Goal: Task Accomplishment & Management: Complete application form

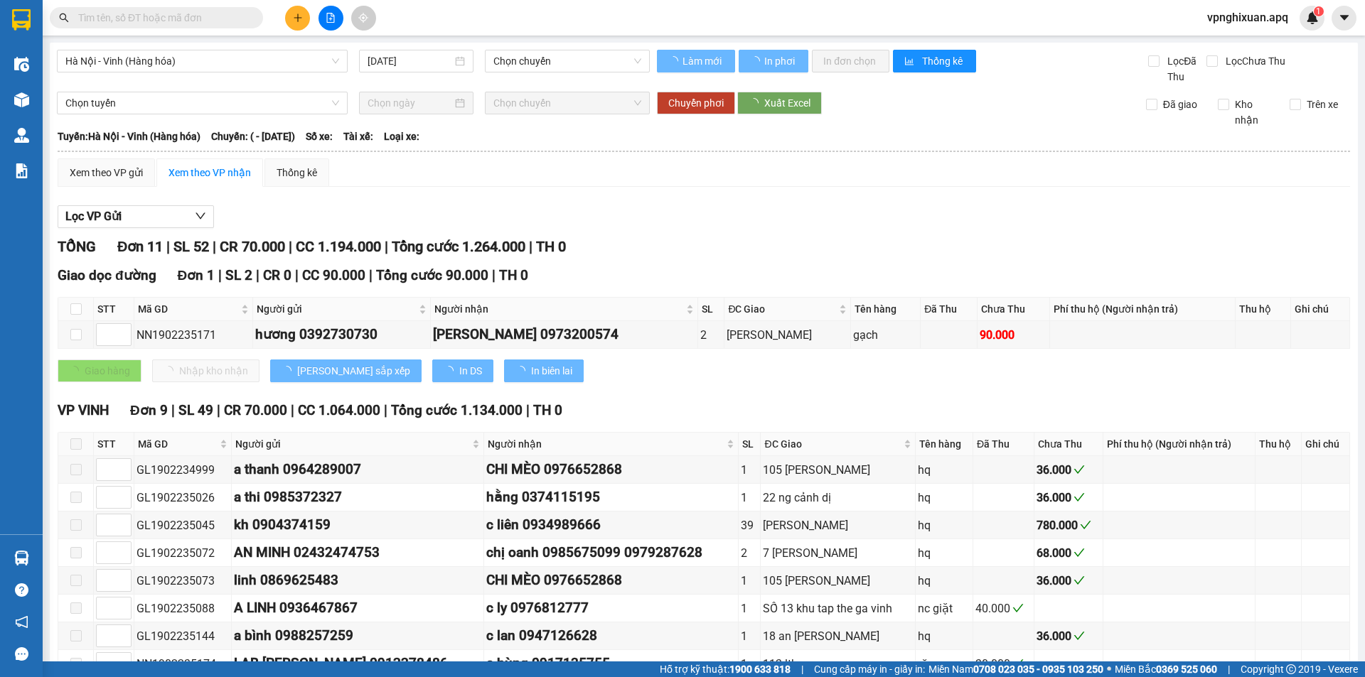
type input "[DATE]"
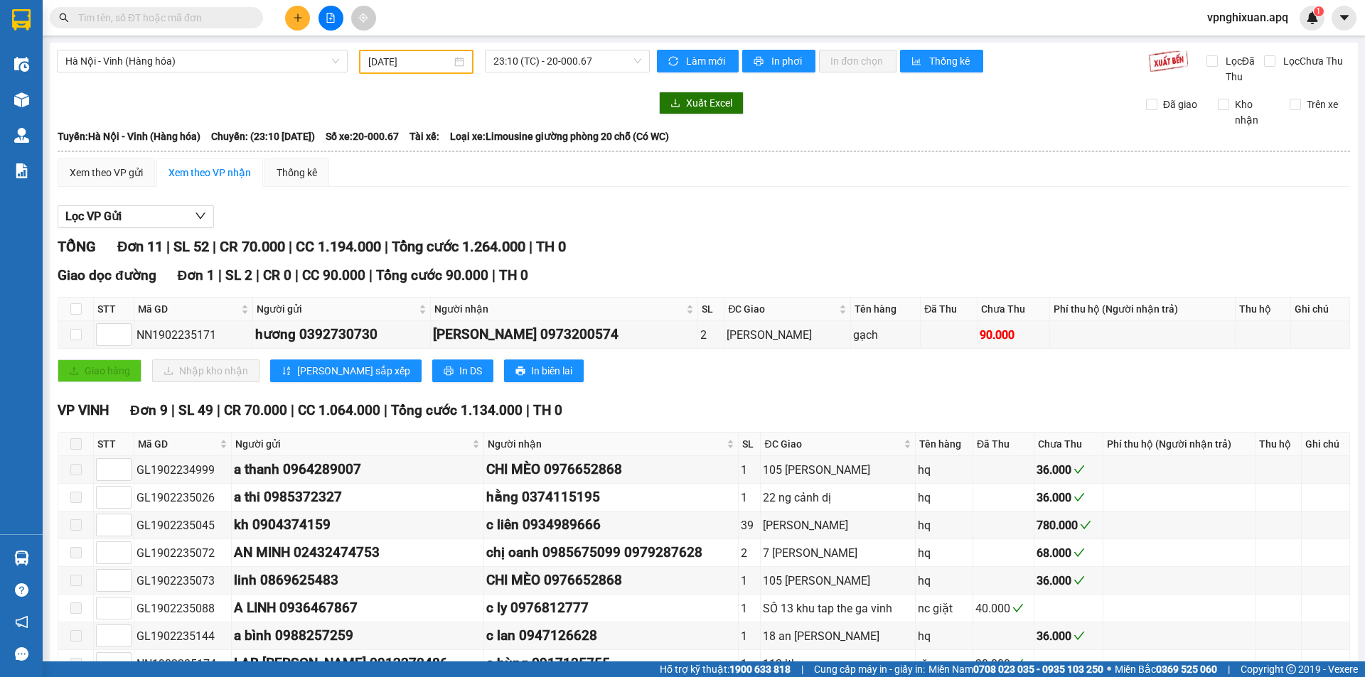
click at [294, 16] on icon "plus" at bounding box center [298, 18] width 10 height 10
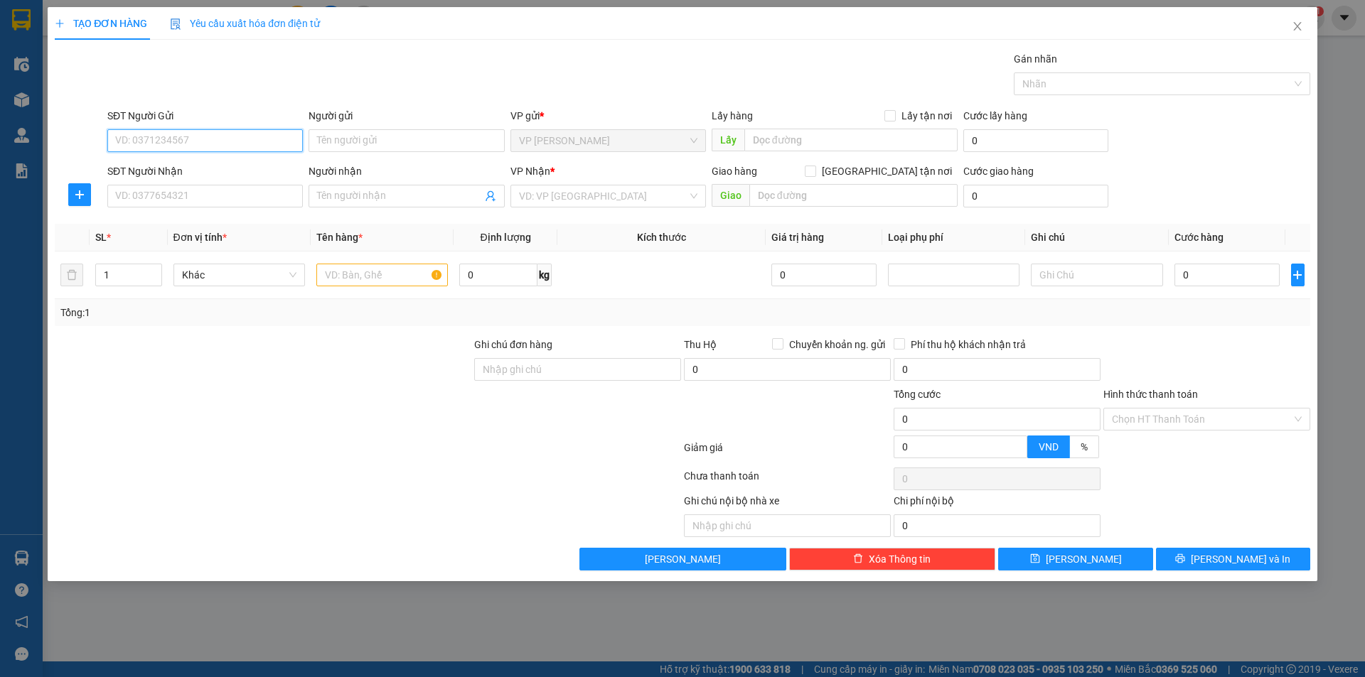
drag, startPoint x: 248, startPoint y: 139, endPoint x: 286, endPoint y: 136, distance: 38.5
click at [253, 138] on input "SĐT Người Gửi" at bounding box center [204, 140] width 195 height 23
type input "0917127799"
click at [241, 170] on div "0917127799 - vp [GEOGRAPHIC_DATA]" at bounding box center [205, 169] width 178 height 16
type input "vp [PERSON_NAME]"
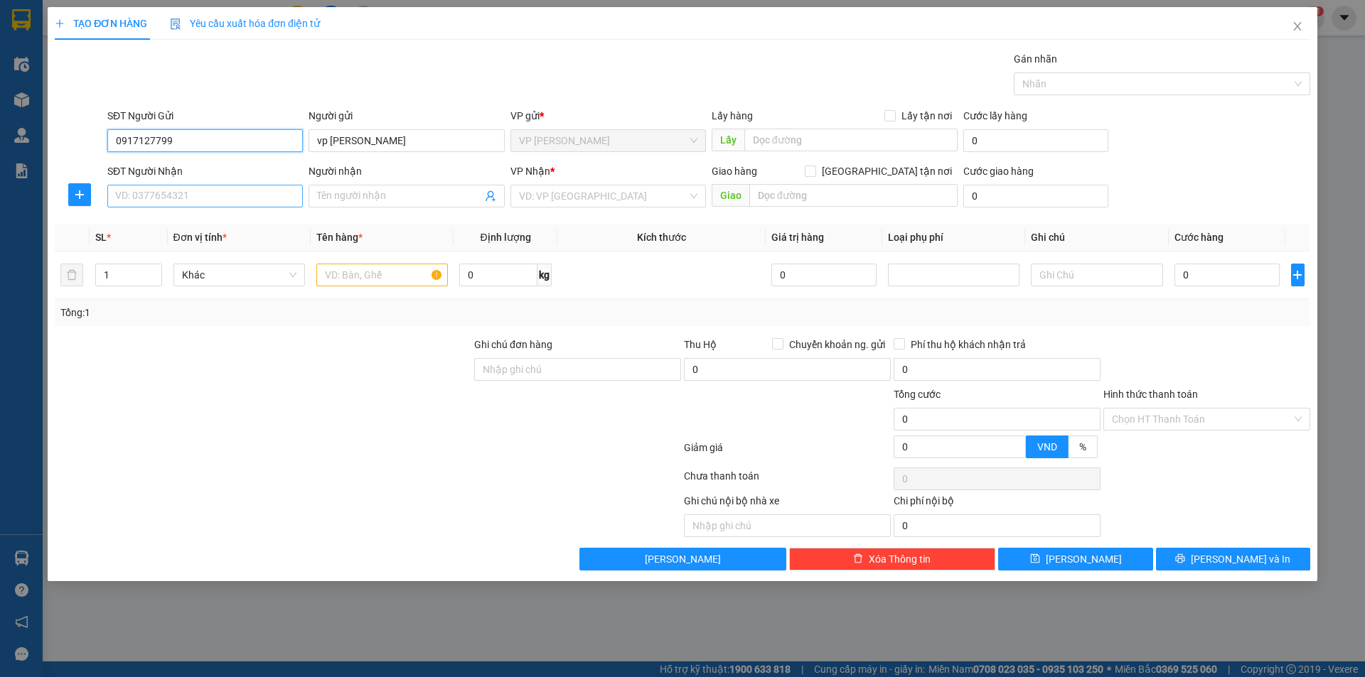
type input "0917127799"
click at [238, 197] on input "SĐT Người Nhận" at bounding box center [204, 196] width 195 height 23
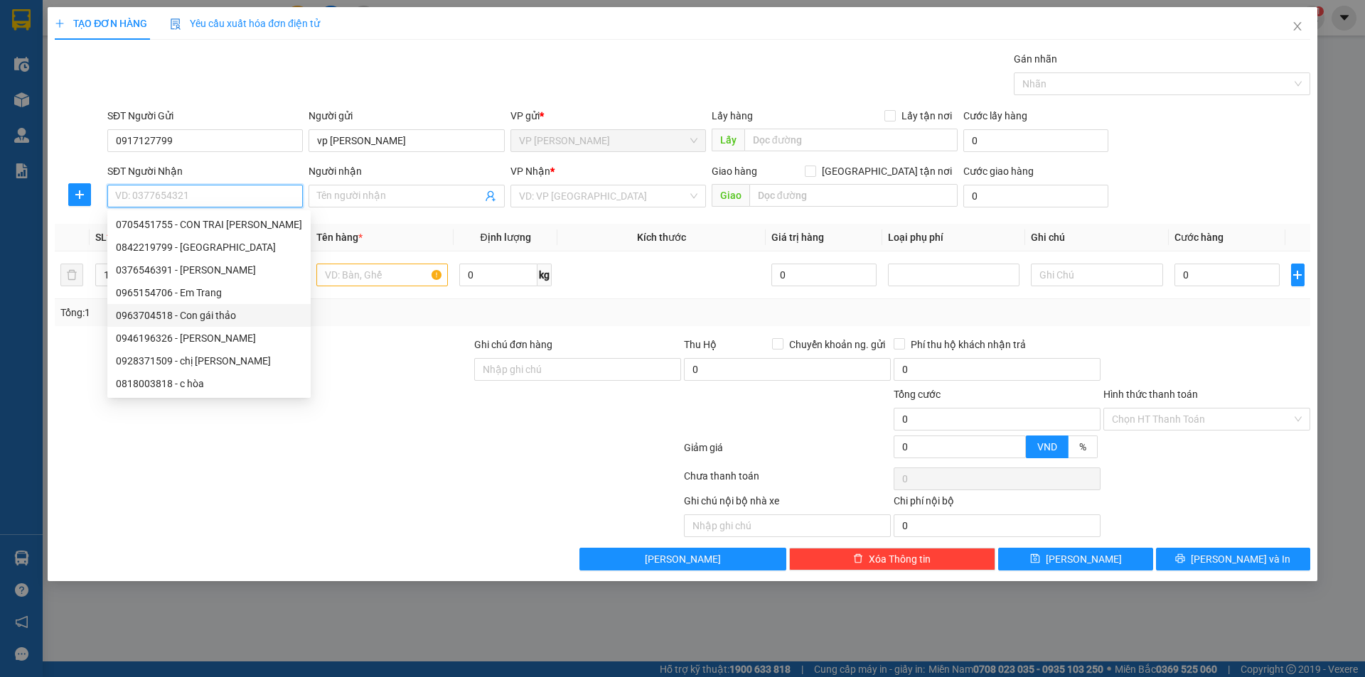
click at [233, 313] on div "0963704518 - Con gái thảo" at bounding box center [209, 316] width 186 height 16
type input "0963704518"
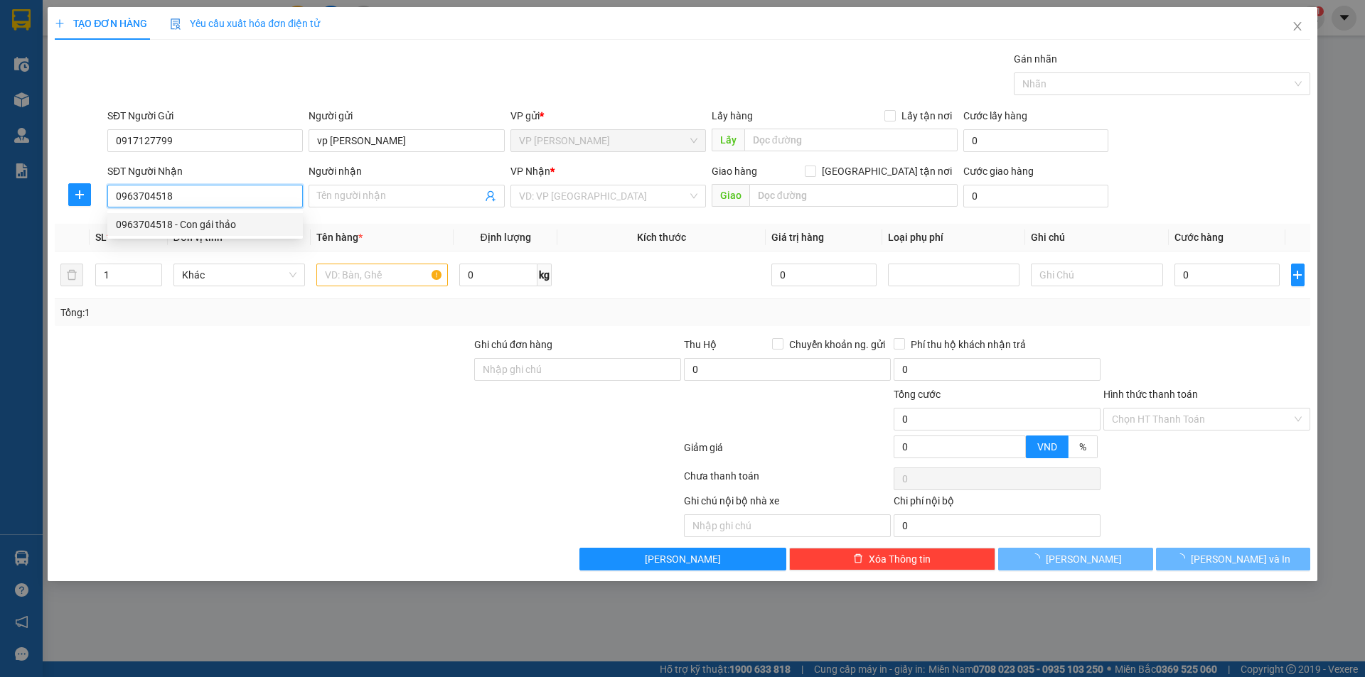
type input "Con gái thảo"
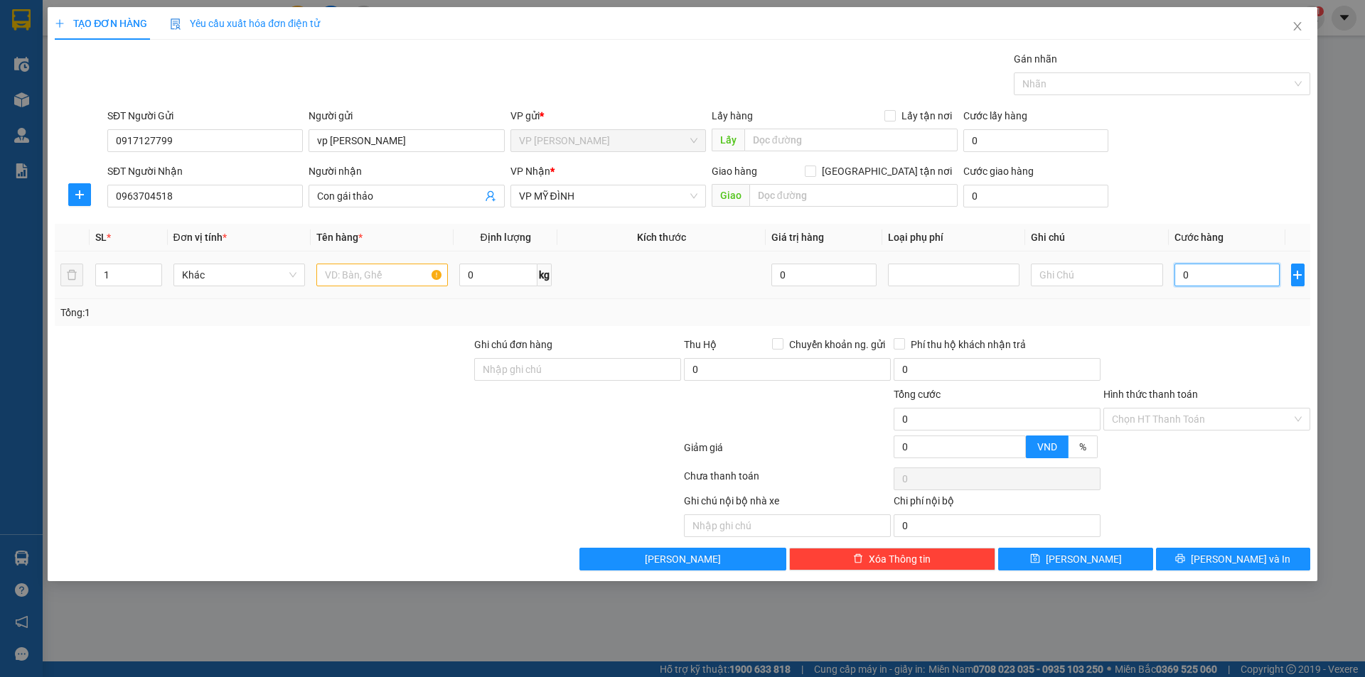
click at [1218, 274] on input "0" at bounding box center [1227, 275] width 106 height 23
type input "4"
type input "40"
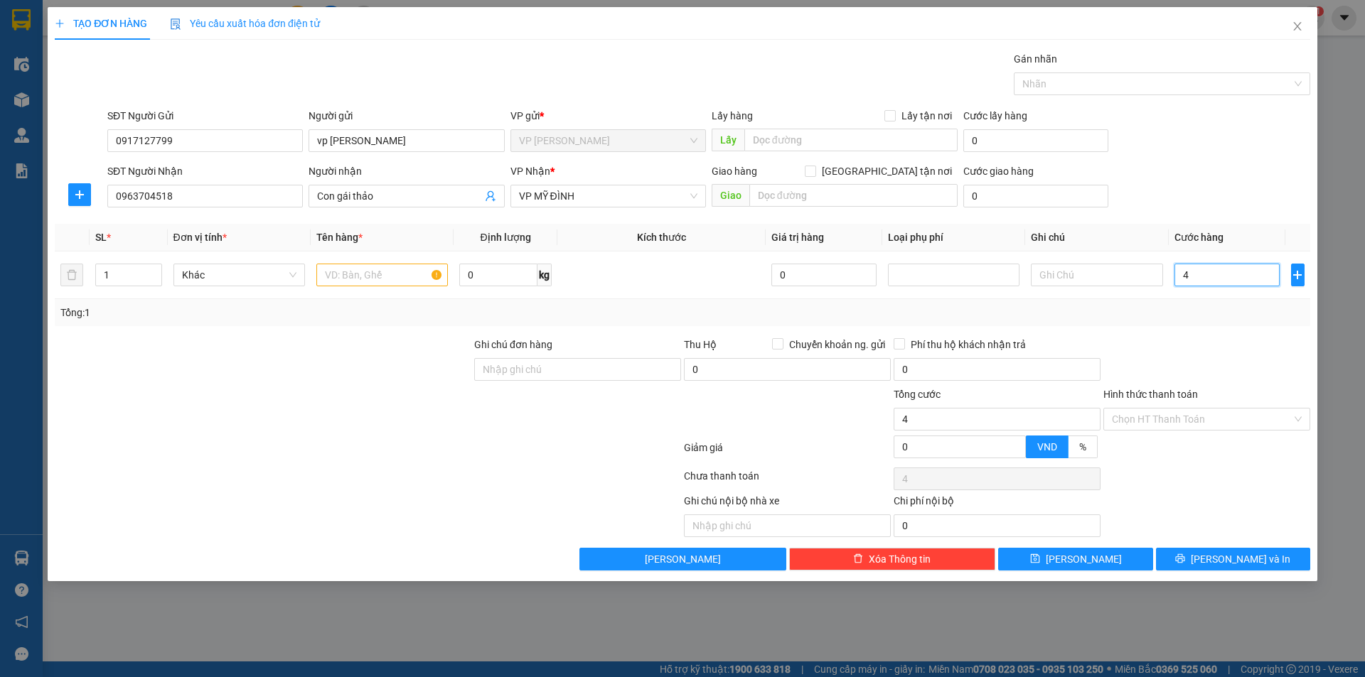
type input "40"
type input "400"
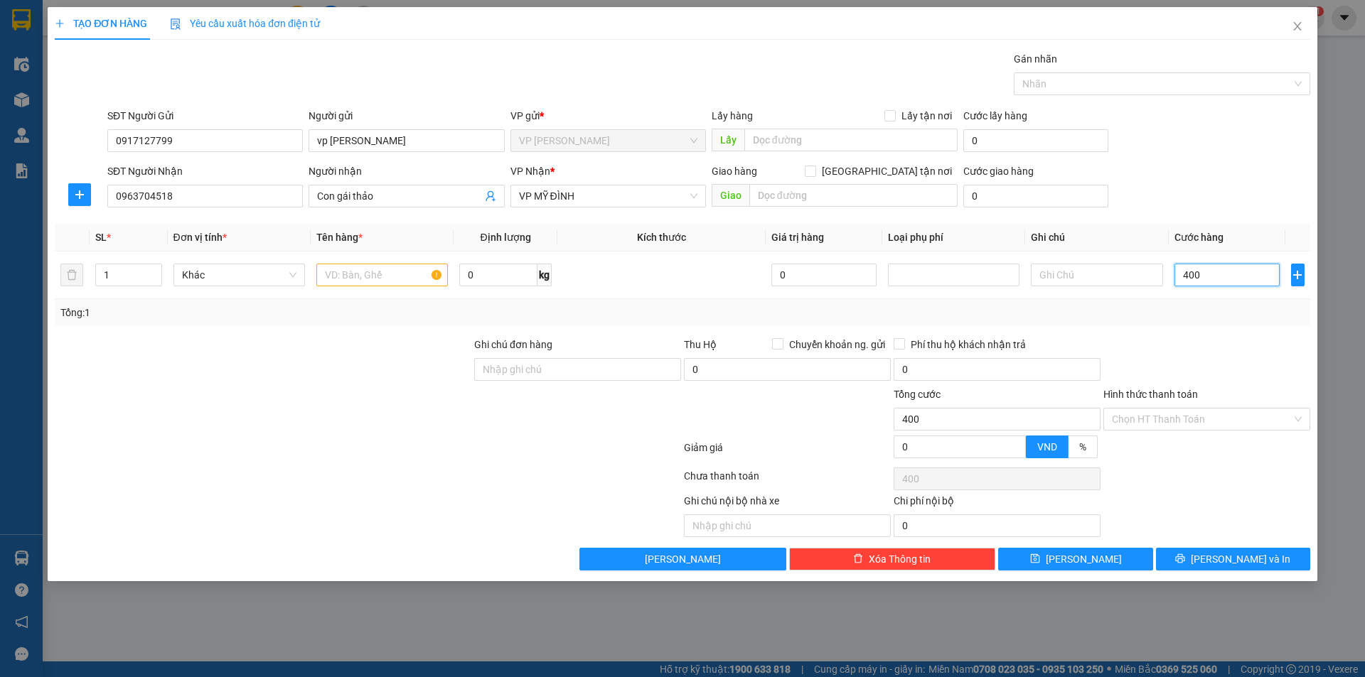
type input "4.000"
type input "40.000"
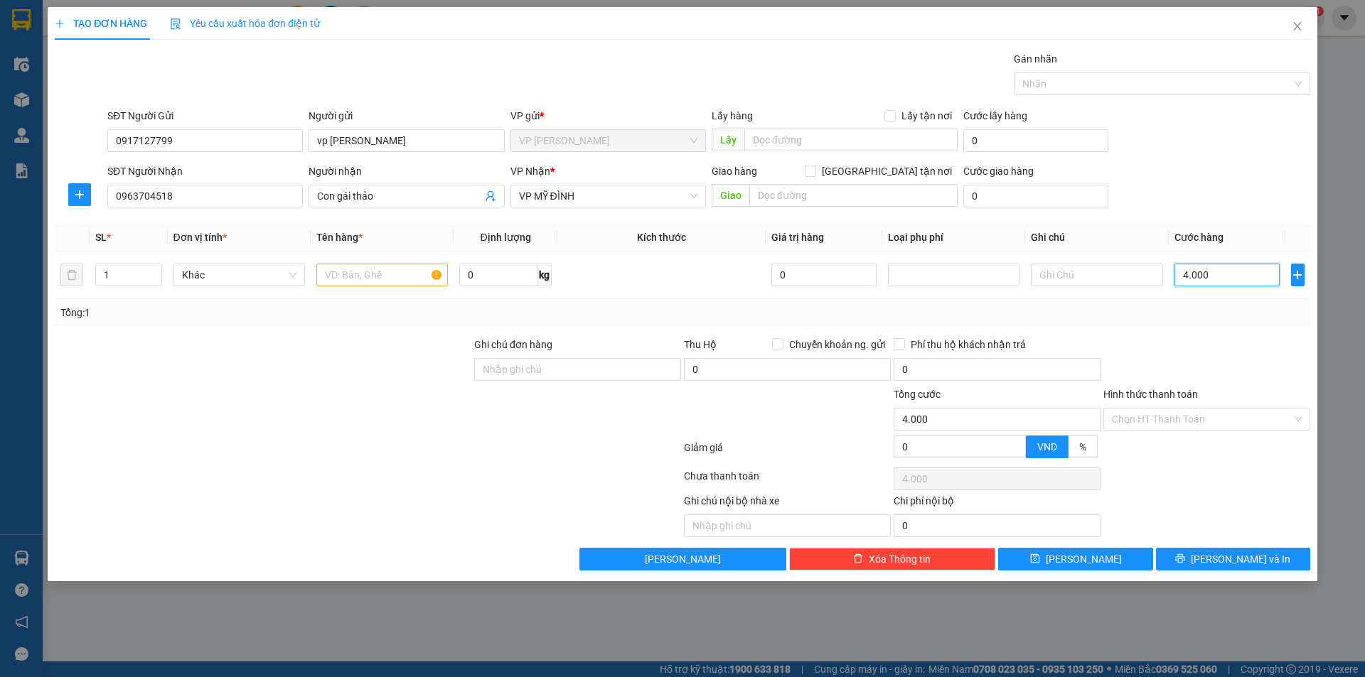
type input "40.000"
click at [350, 274] on input "text" at bounding box center [381, 275] width 131 height 23
type input "bưởi"
click at [1168, 418] on input "Hình thức thanh toán" at bounding box center [1202, 419] width 180 height 21
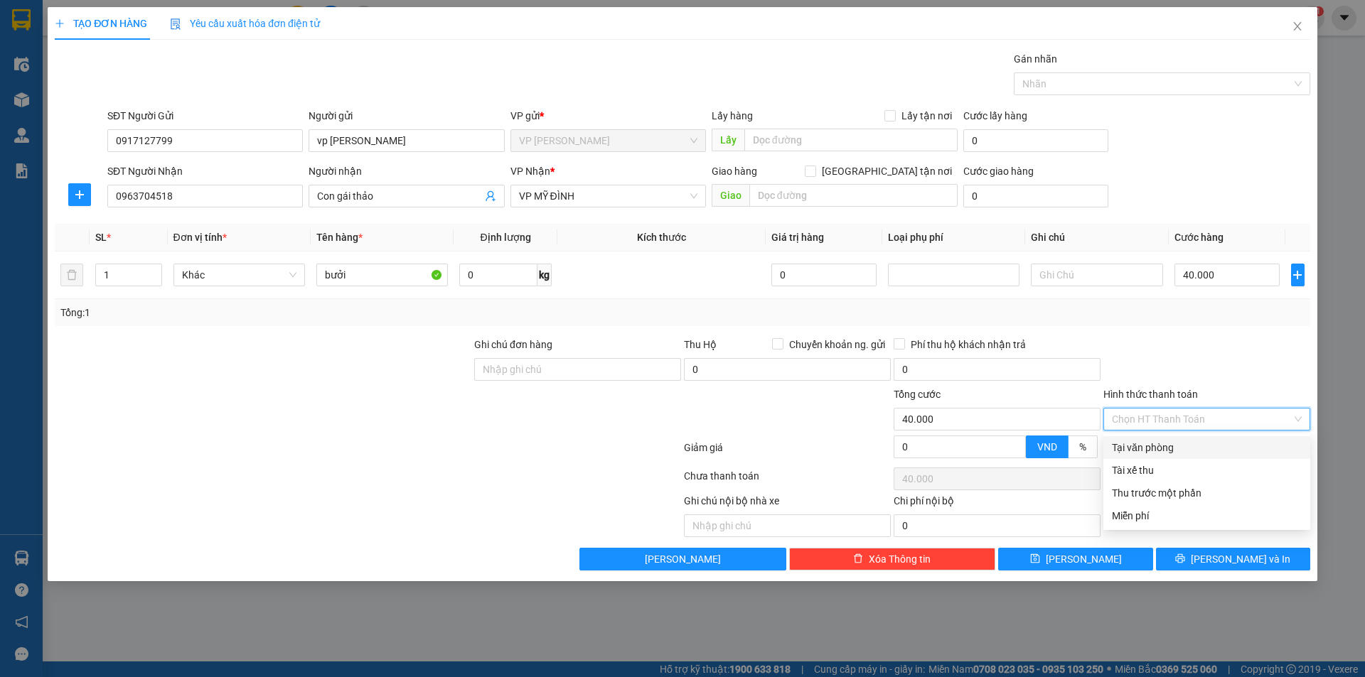
click at [1181, 445] on div "Tại văn phòng" at bounding box center [1207, 448] width 190 height 16
type input "0"
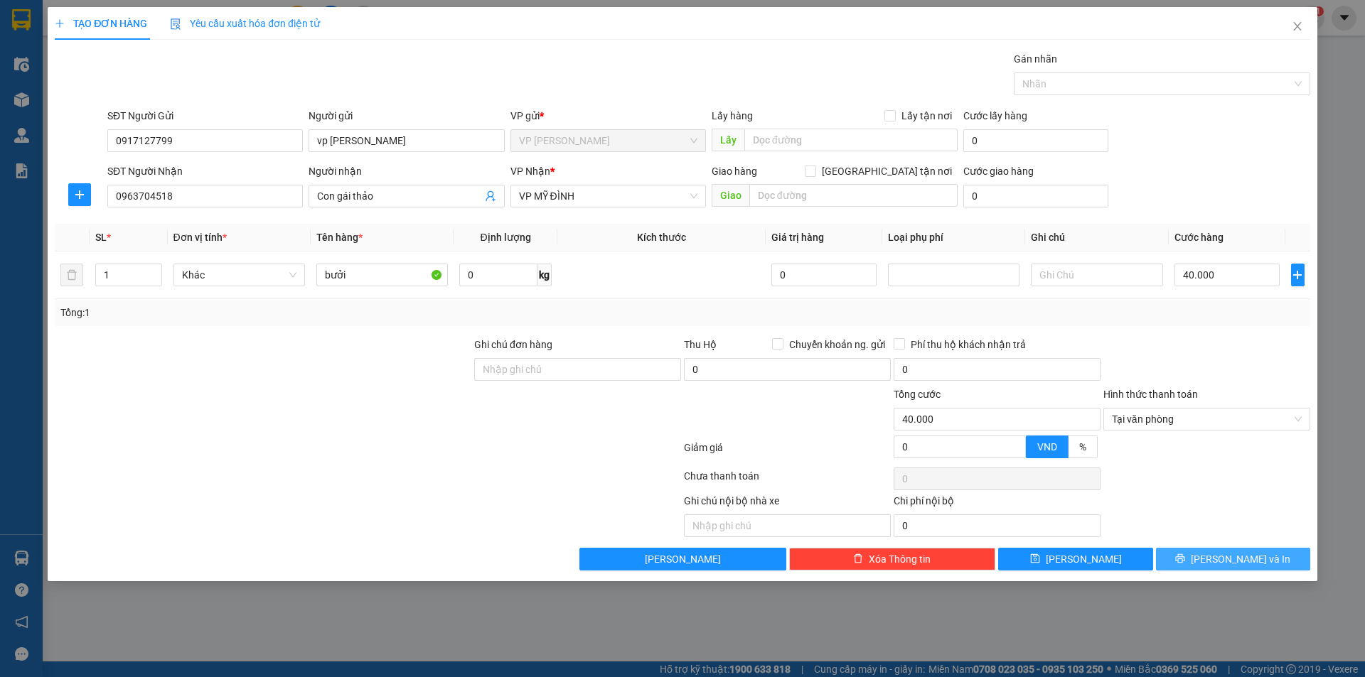
click at [1234, 565] on span "[PERSON_NAME] và In" at bounding box center [1240, 560] width 100 height 16
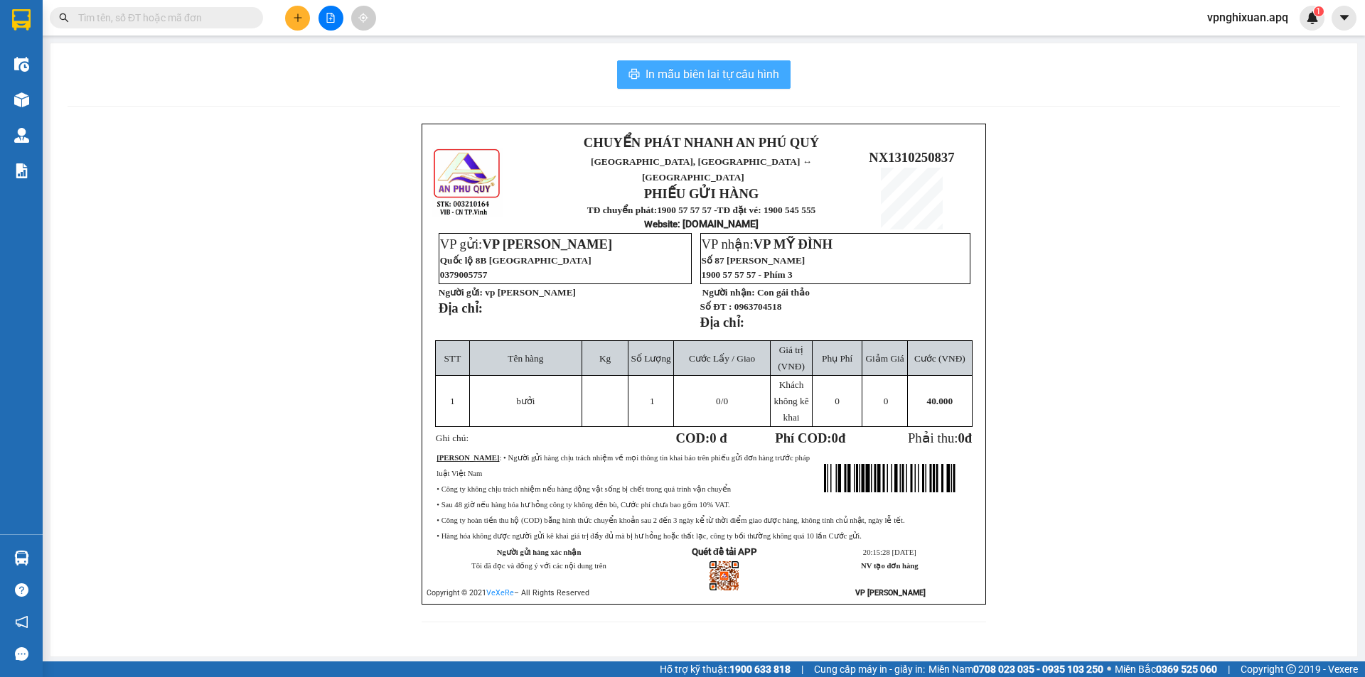
click at [688, 71] on span "In mẫu biên lai tự cấu hình" at bounding box center [712, 74] width 134 height 18
